Goal: Navigation & Orientation: Find specific page/section

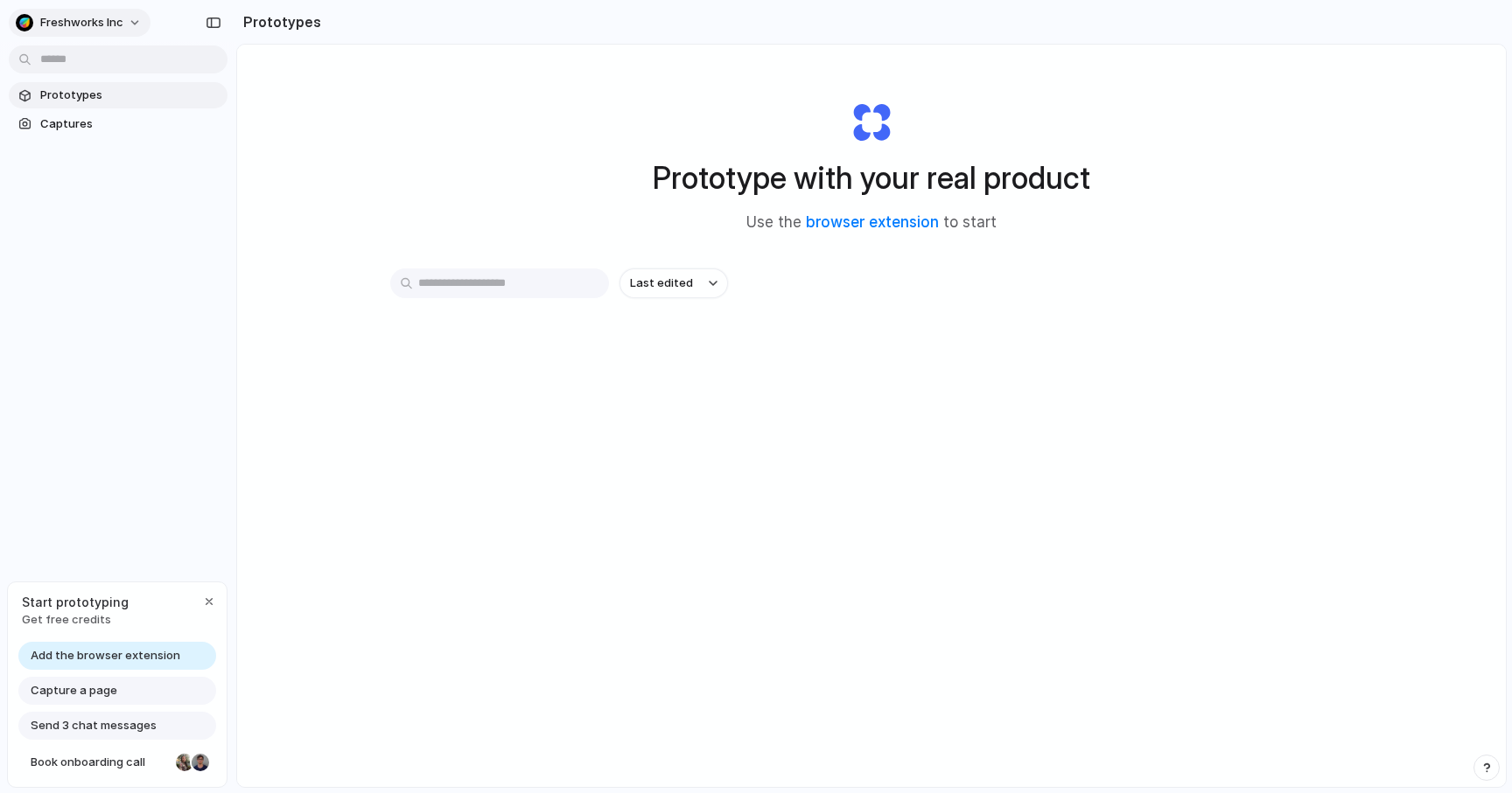
click at [80, 26] on span "Freshworks Inc" at bounding box center [82, 23] width 83 height 17
click at [71, 249] on div "Settings Invite members Change theme Sign out" at bounding box center [756, 396] width 1512 height 793
click at [214, 21] on div "button" at bounding box center [213, 23] width 15 height 13
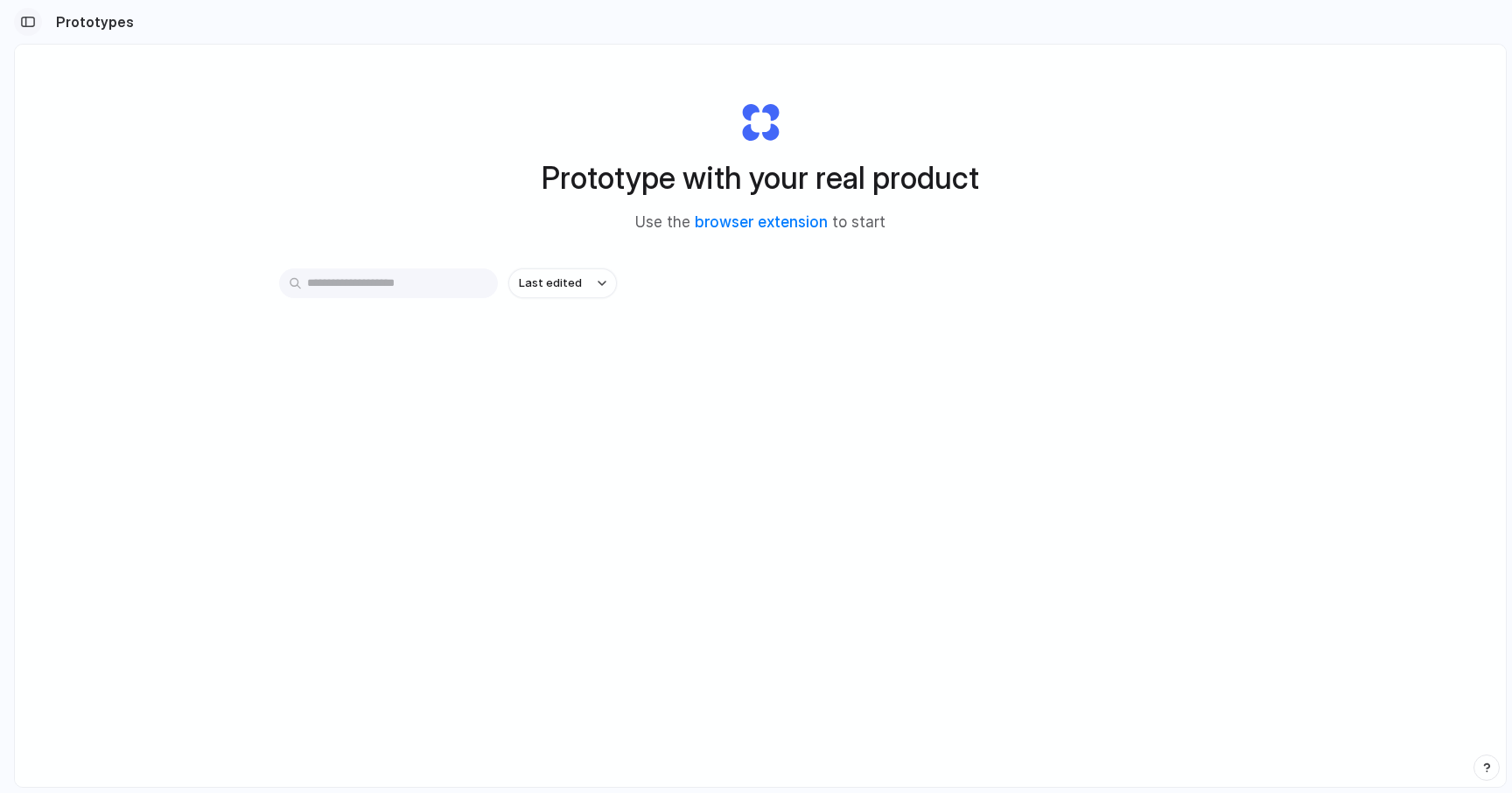
click at [32, 17] on div "button" at bounding box center [27, 22] width 15 height 13
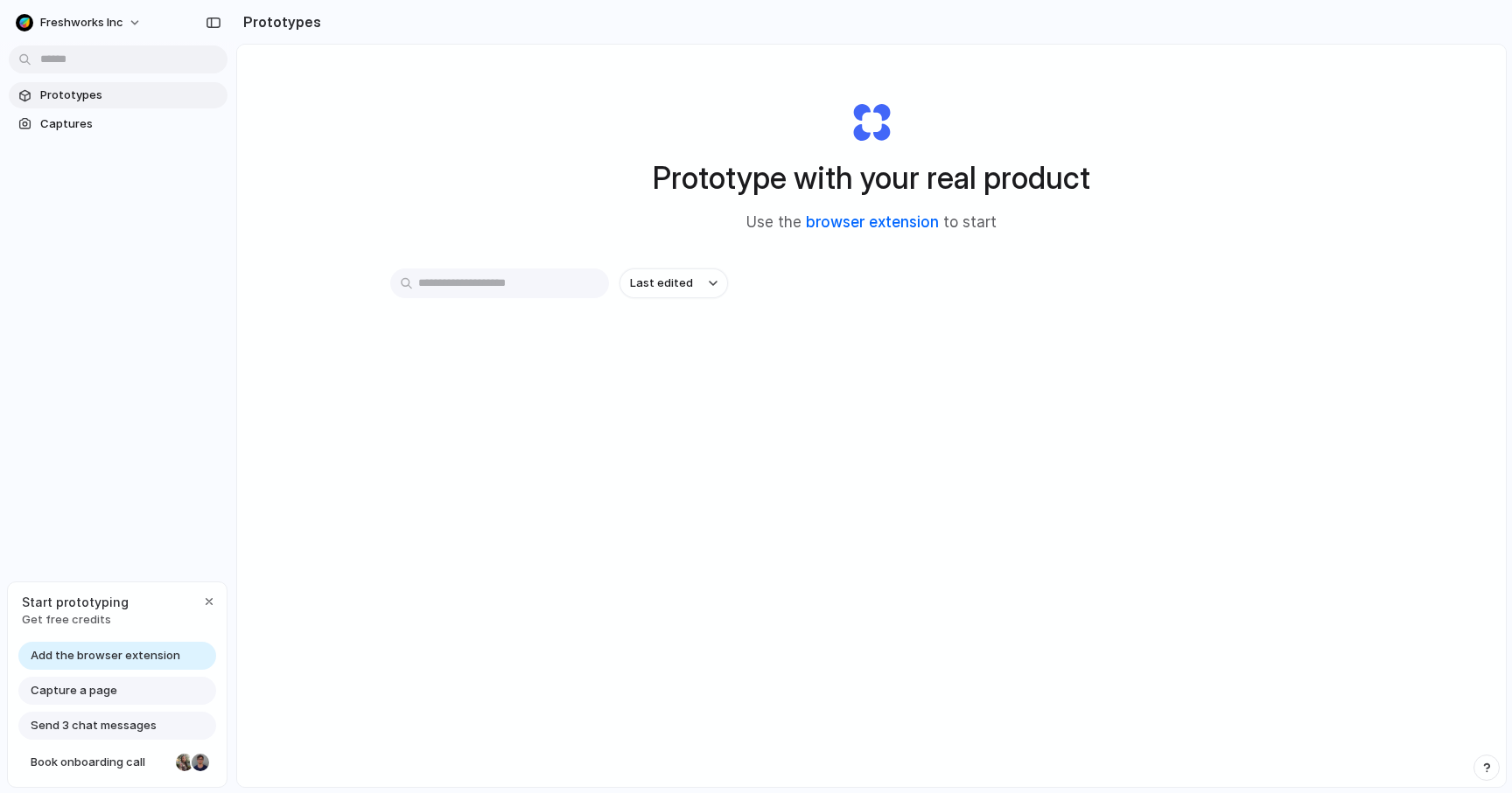
click at [871, 220] on link "browser extension" at bounding box center [871, 222] width 133 height 17
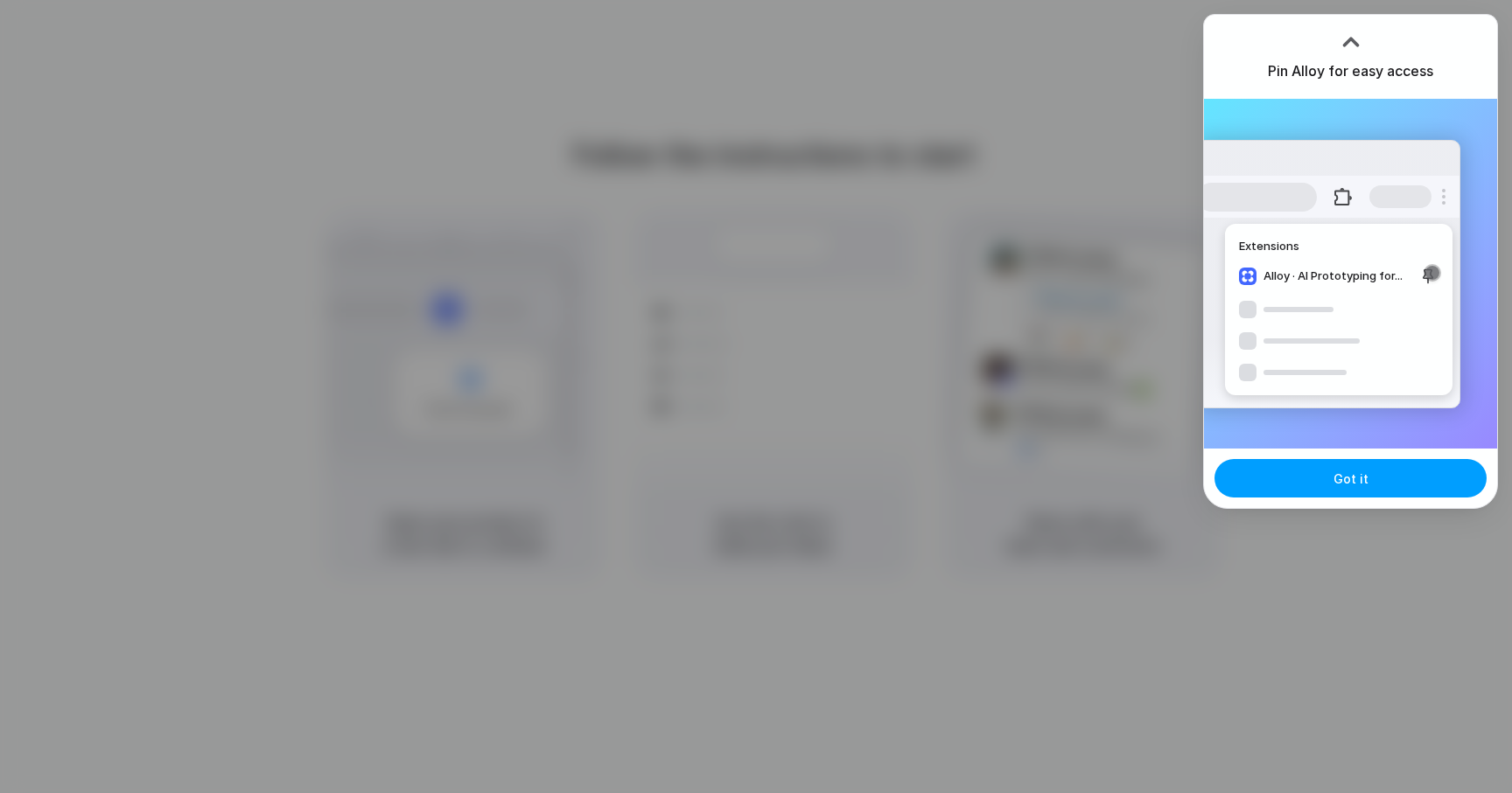
click at [1354, 478] on span "Got it" at bounding box center [1351, 479] width 35 height 18
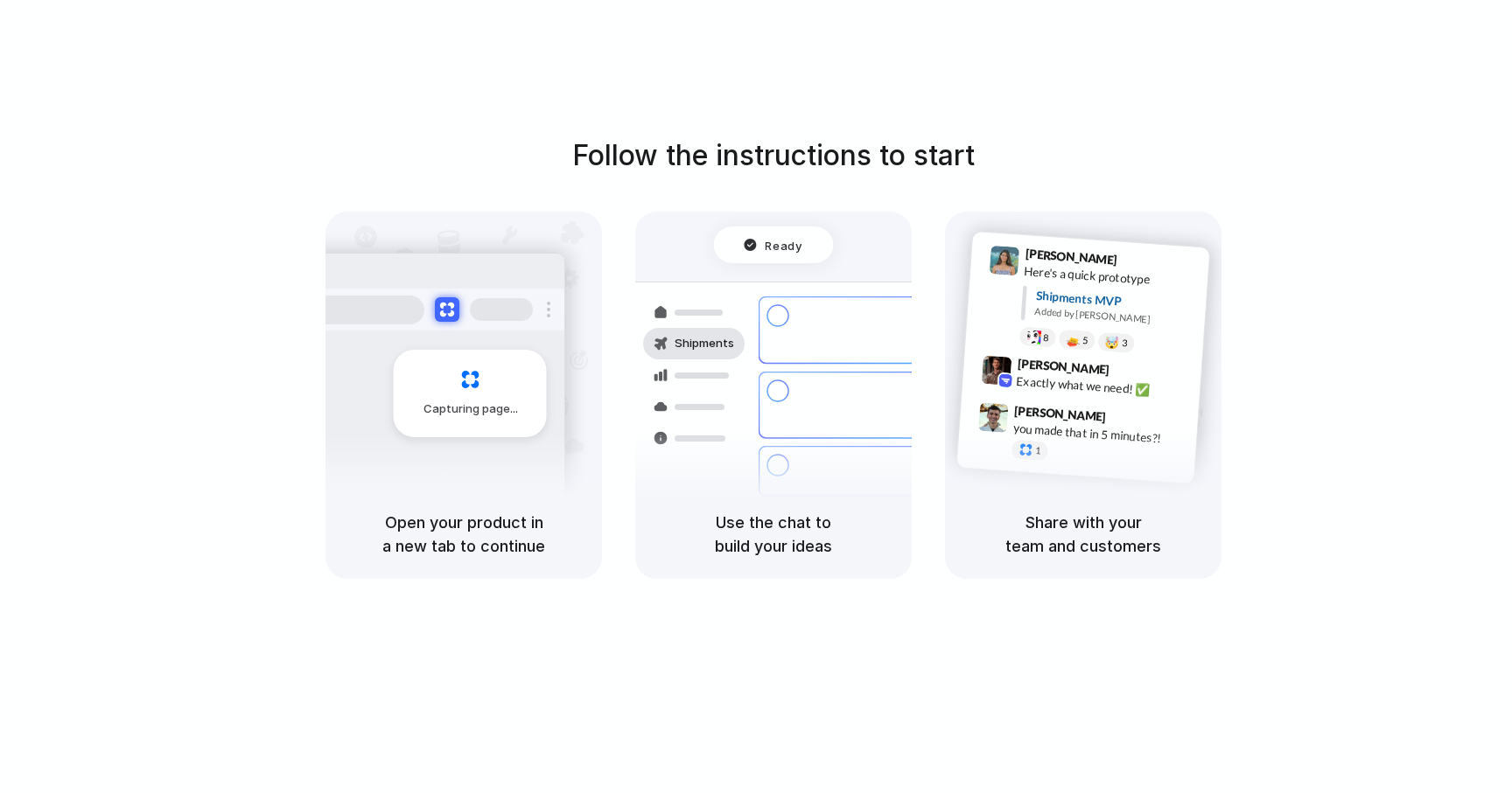
click at [468, 418] on div "Capturing page" at bounding box center [470, 393] width 153 height 88
